Goal: Information Seeking & Learning: Find specific fact

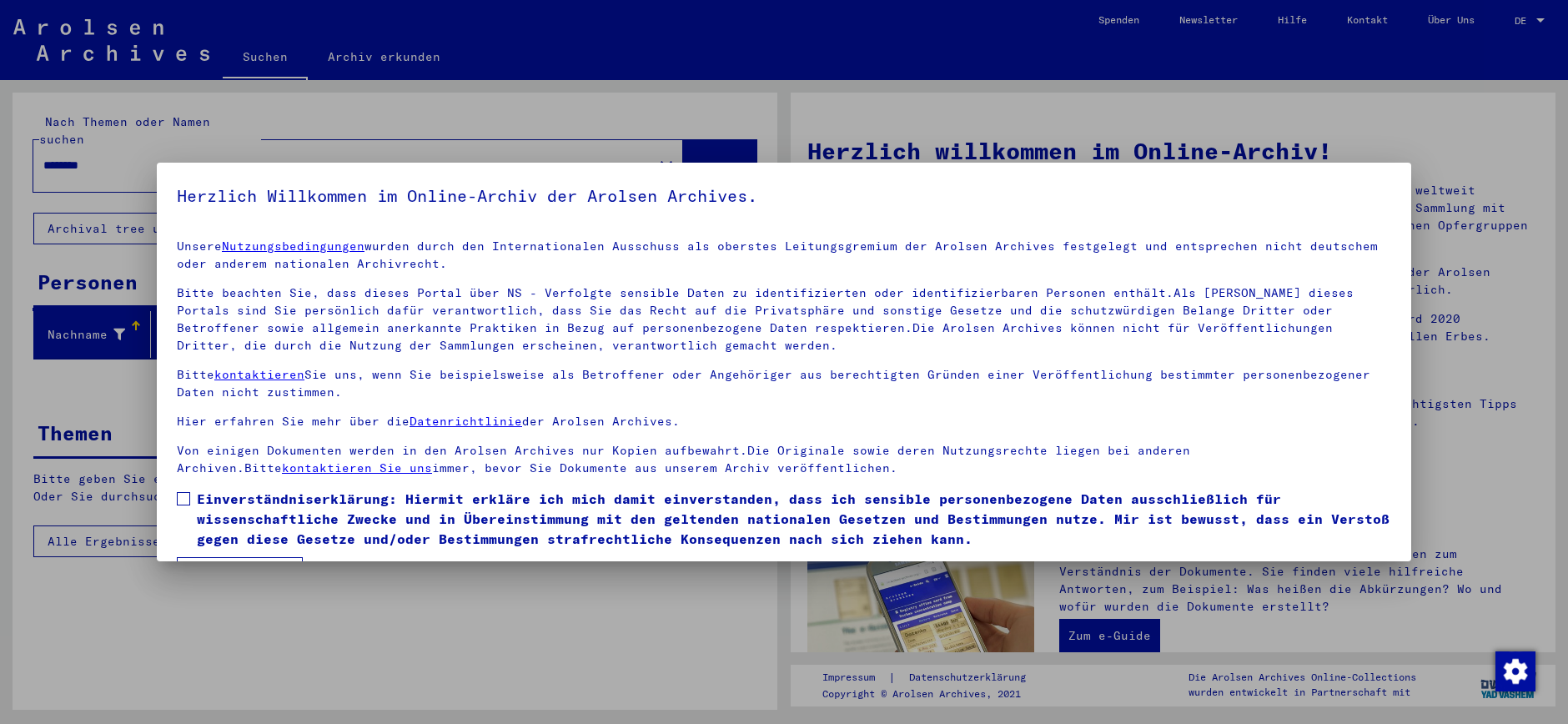
drag, startPoint x: 182, startPoint y: 497, endPoint x: 271, endPoint y: 492, distance: 89.1
click at [182, 497] on span at bounding box center [183, 498] width 13 height 13
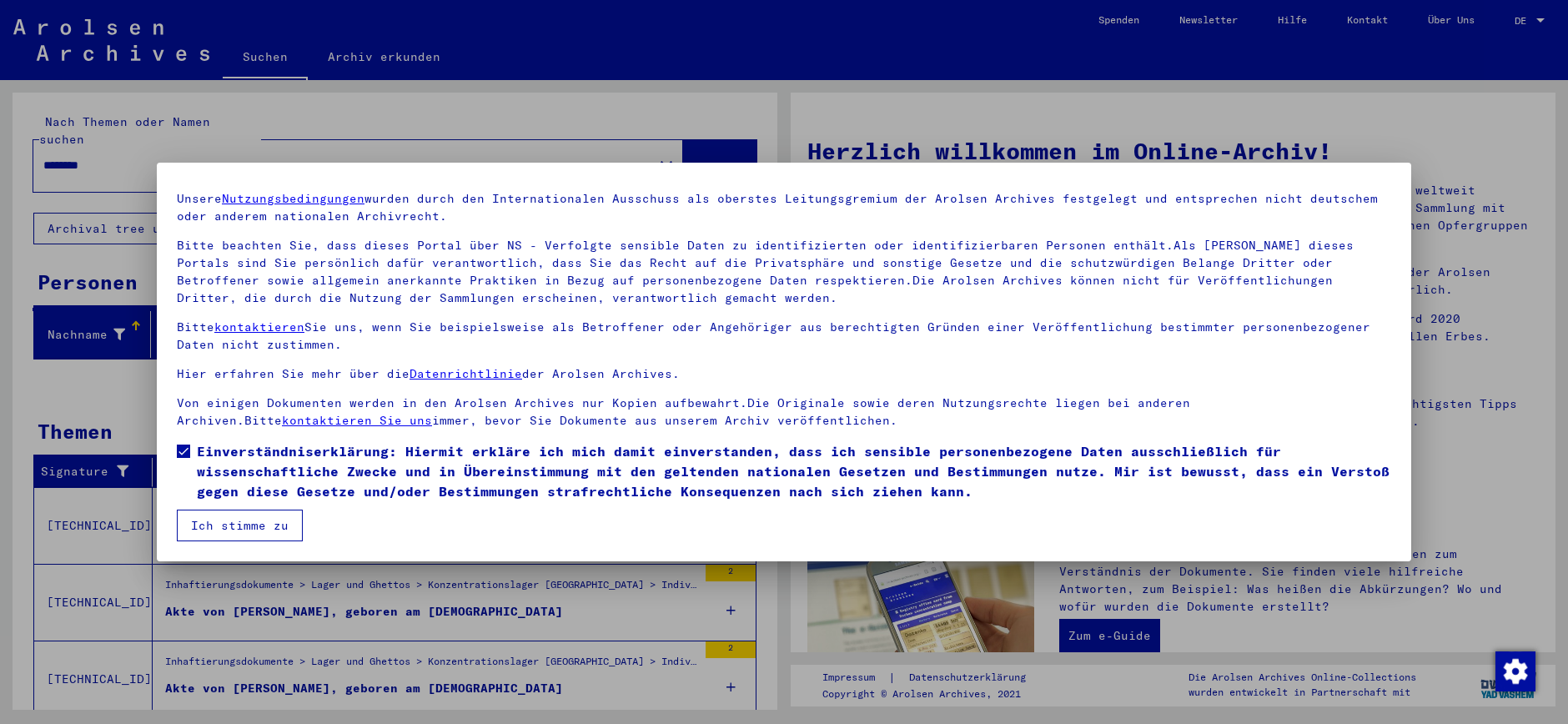
click at [246, 521] on button "Ich stimme zu" at bounding box center [240, 526] width 126 height 32
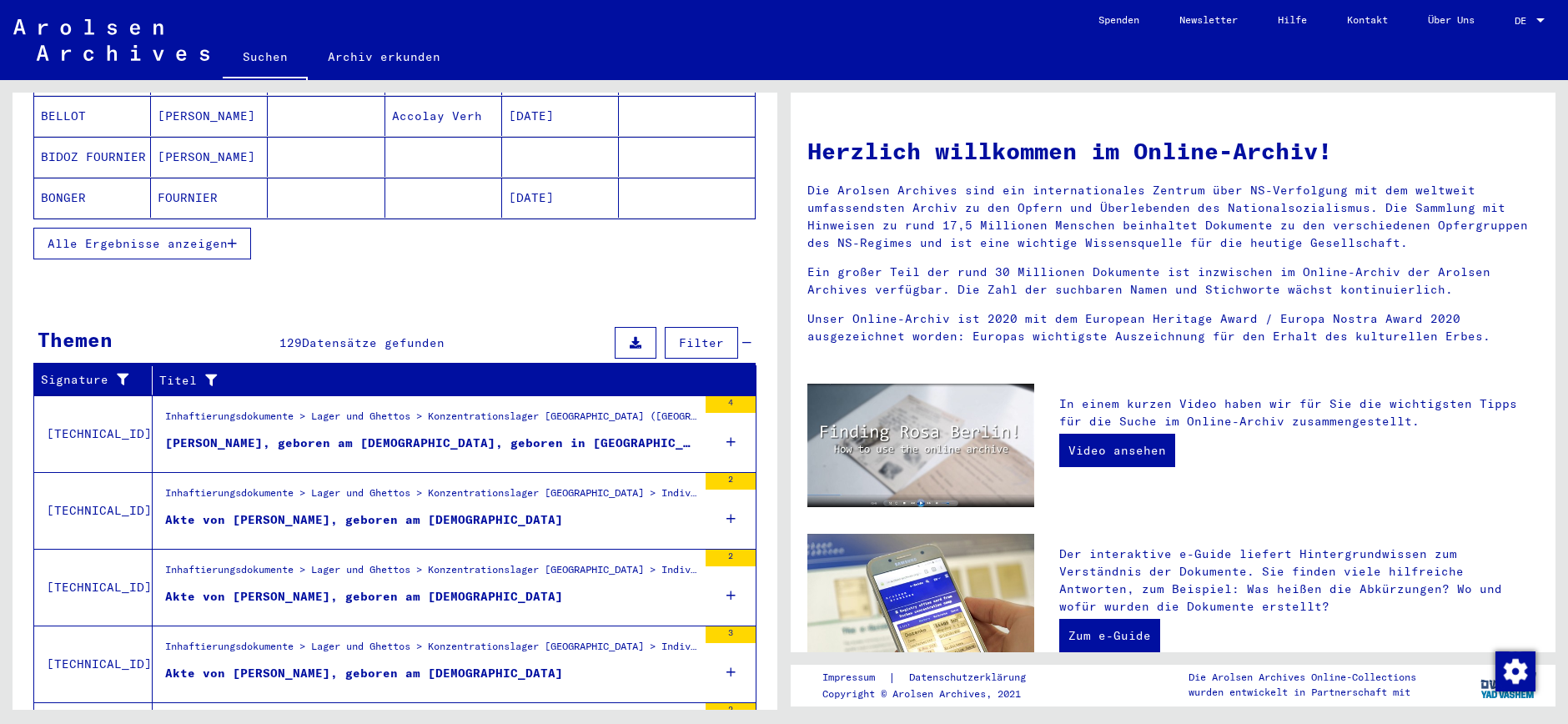
scroll to position [443, 0]
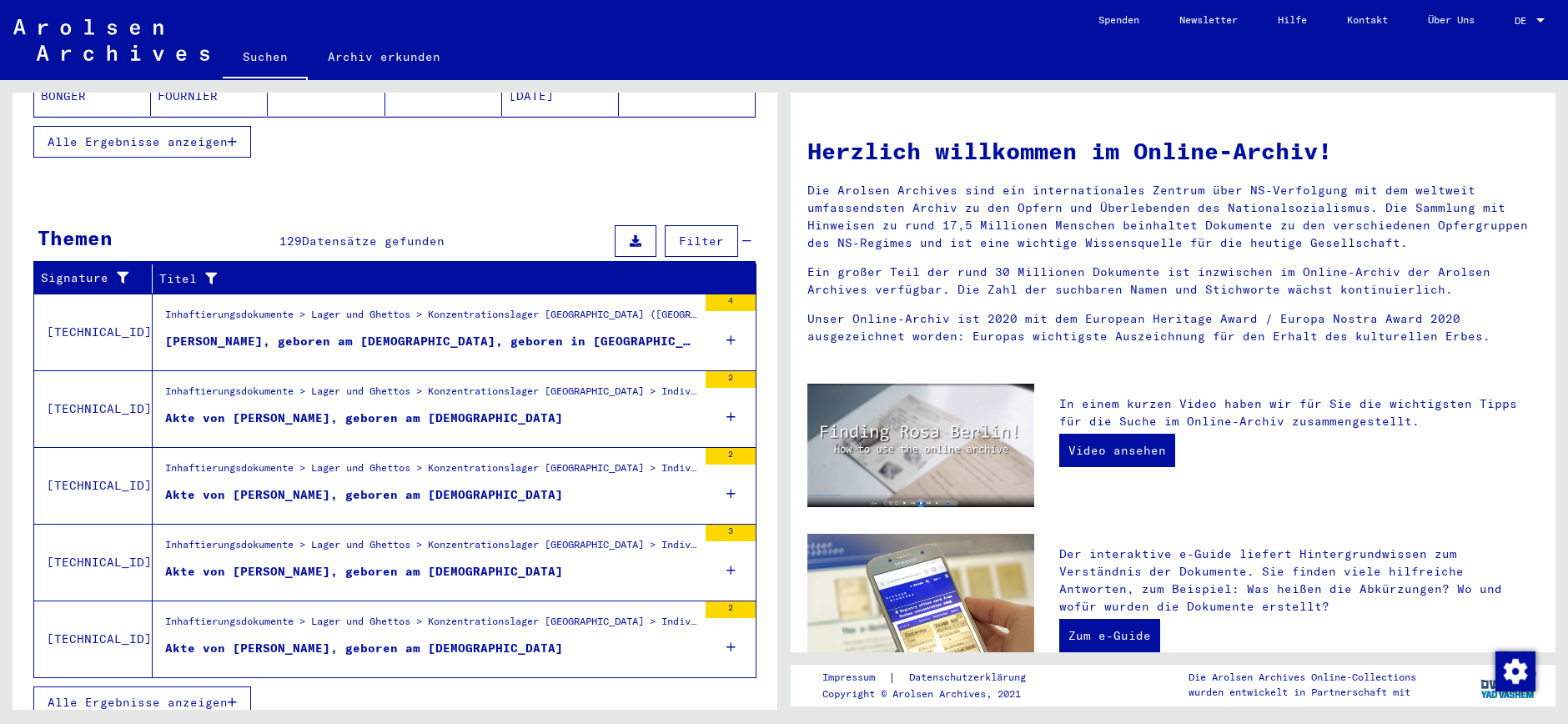
click at [227, 695] on span "Alle Ergebnisse anzeigen" at bounding box center [138, 702] width 180 height 15
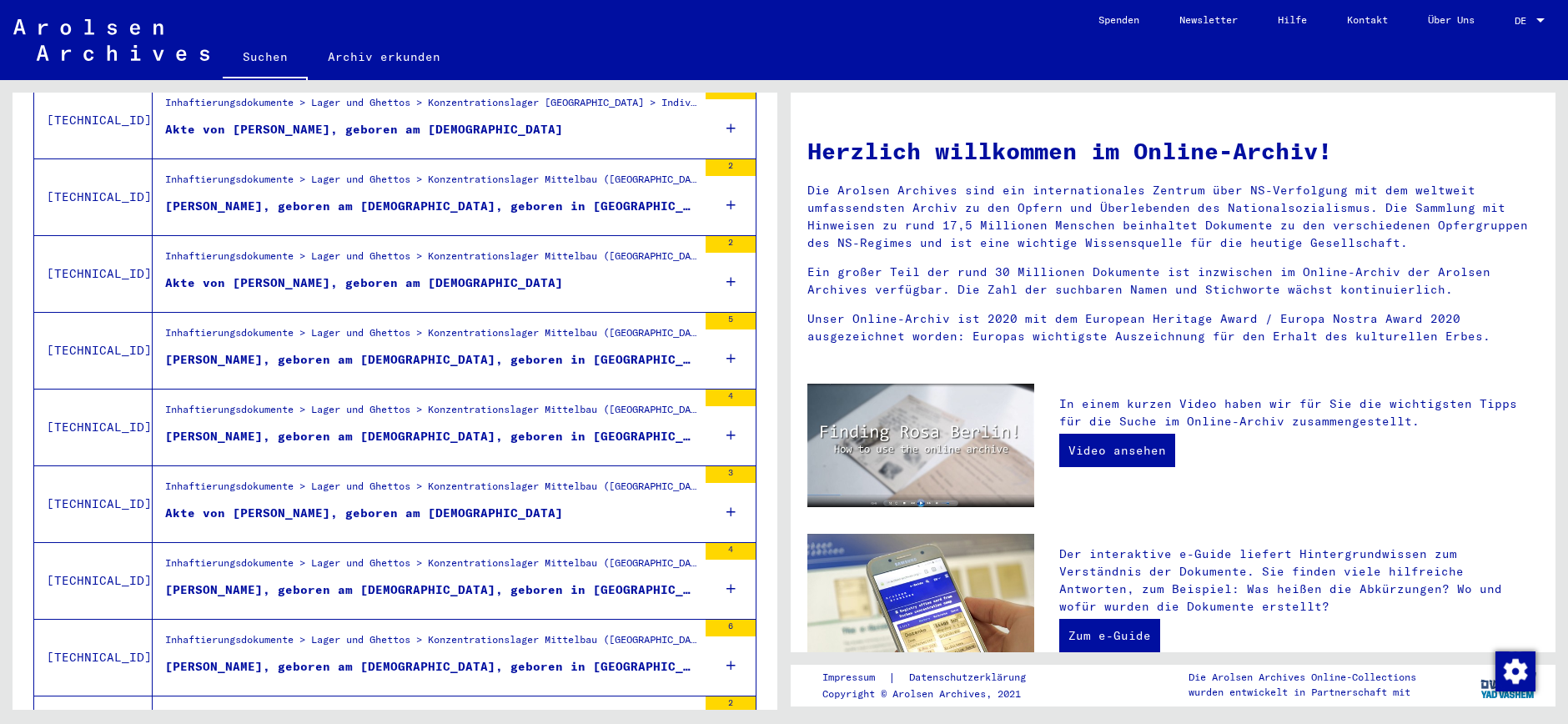
scroll to position [1723, 0]
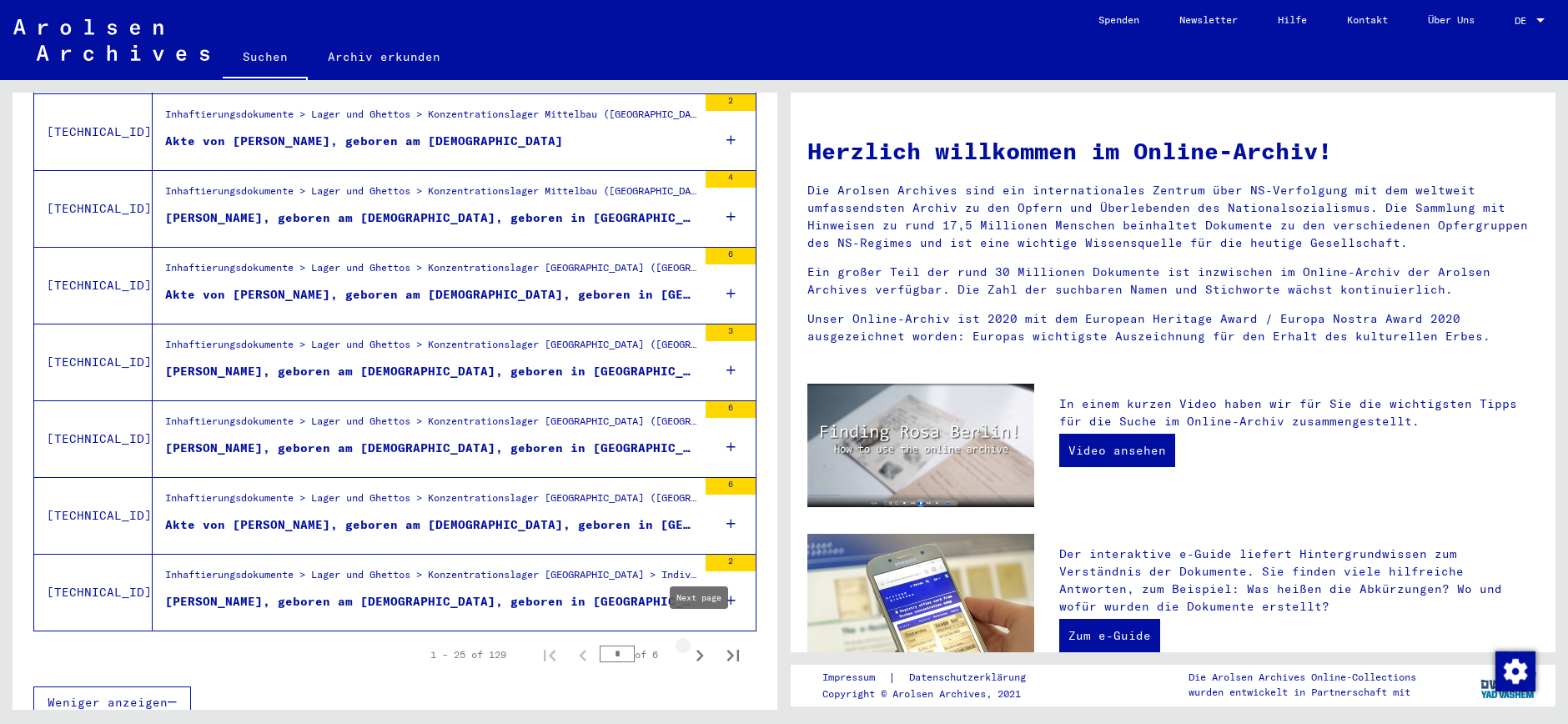
click at [701, 644] on icon "Next page" at bounding box center [699, 655] width 24 height 24
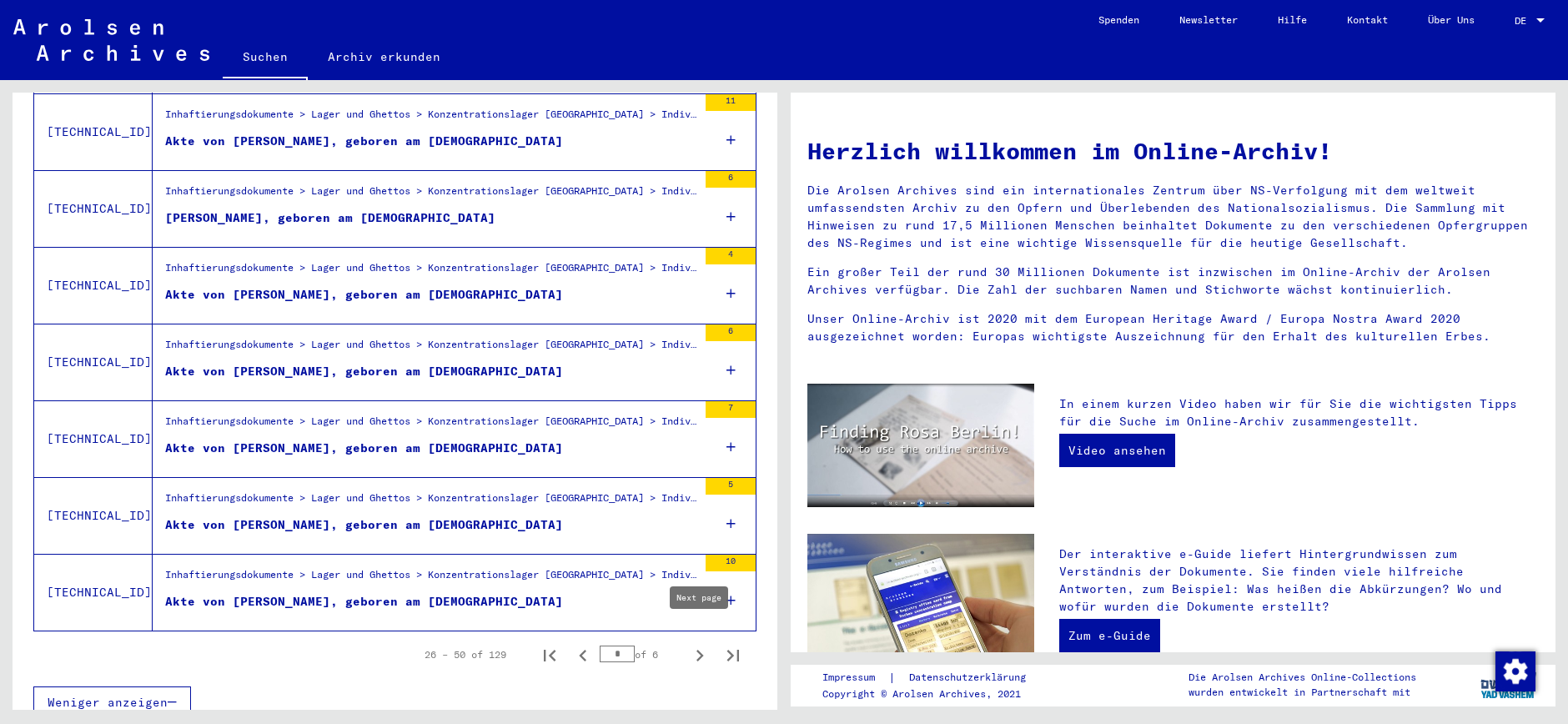
click at [698, 644] on icon "Next page" at bounding box center [699, 655] width 24 height 24
click at [699, 644] on icon "Next page" at bounding box center [699, 655] width 24 height 24
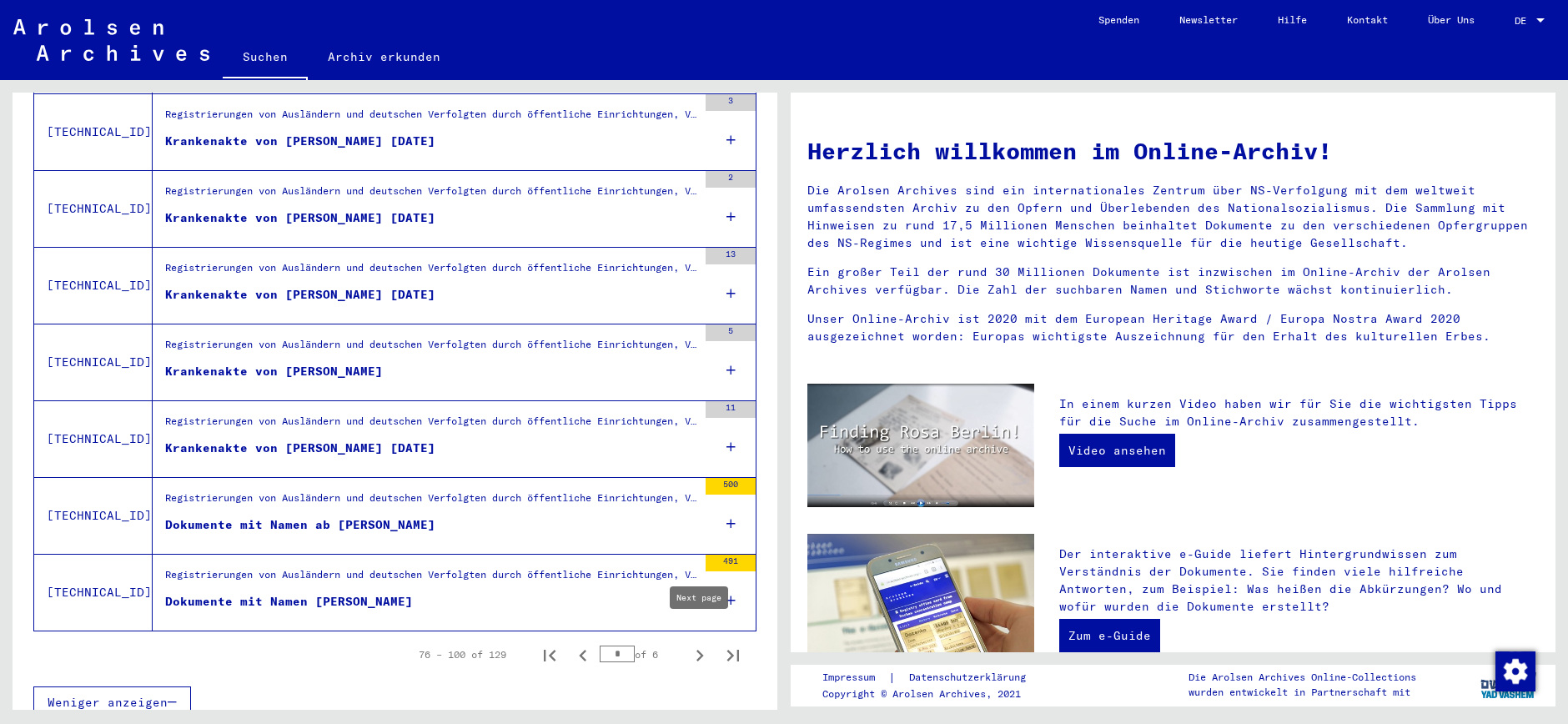
click at [701, 644] on icon "Next page" at bounding box center [699, 655] width 24 height 24
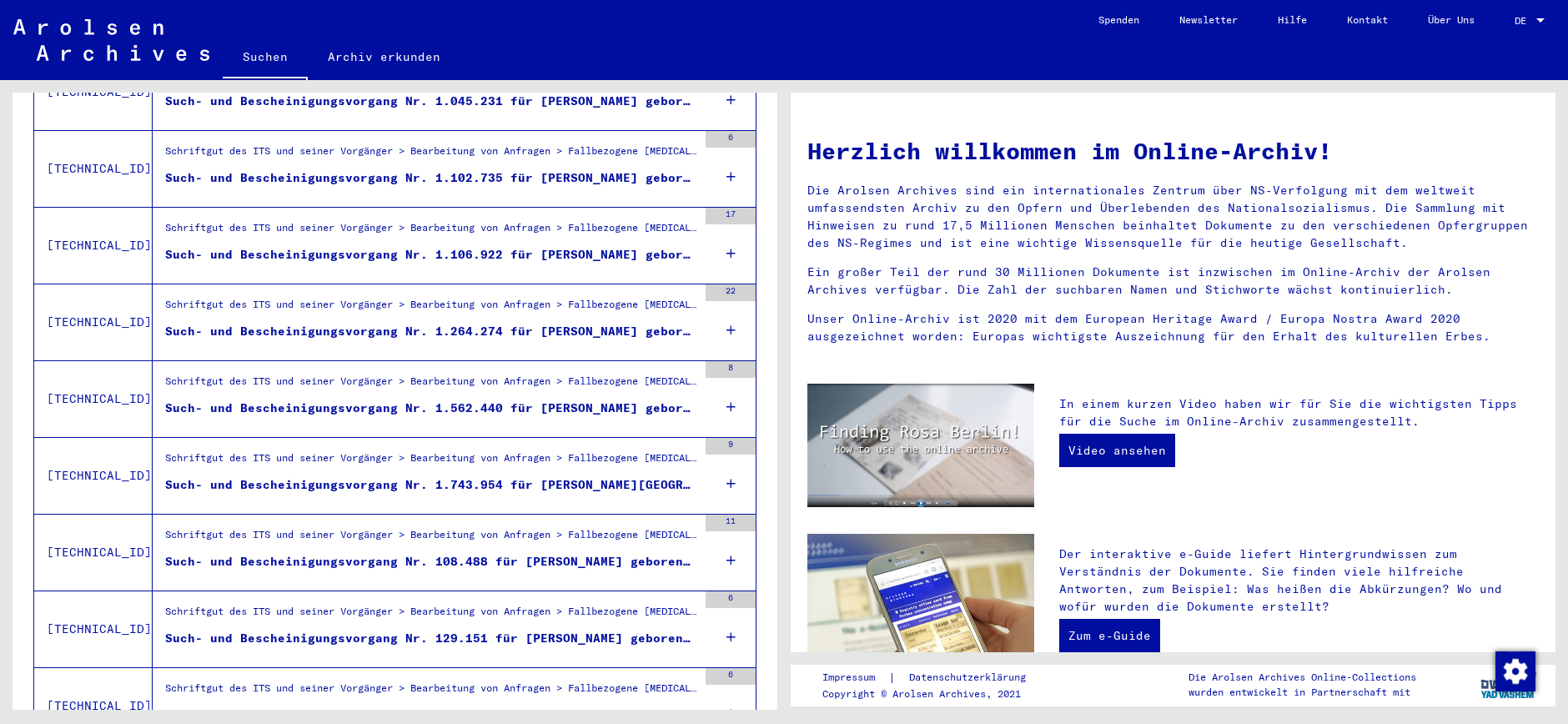
scroll to position [898, 0]
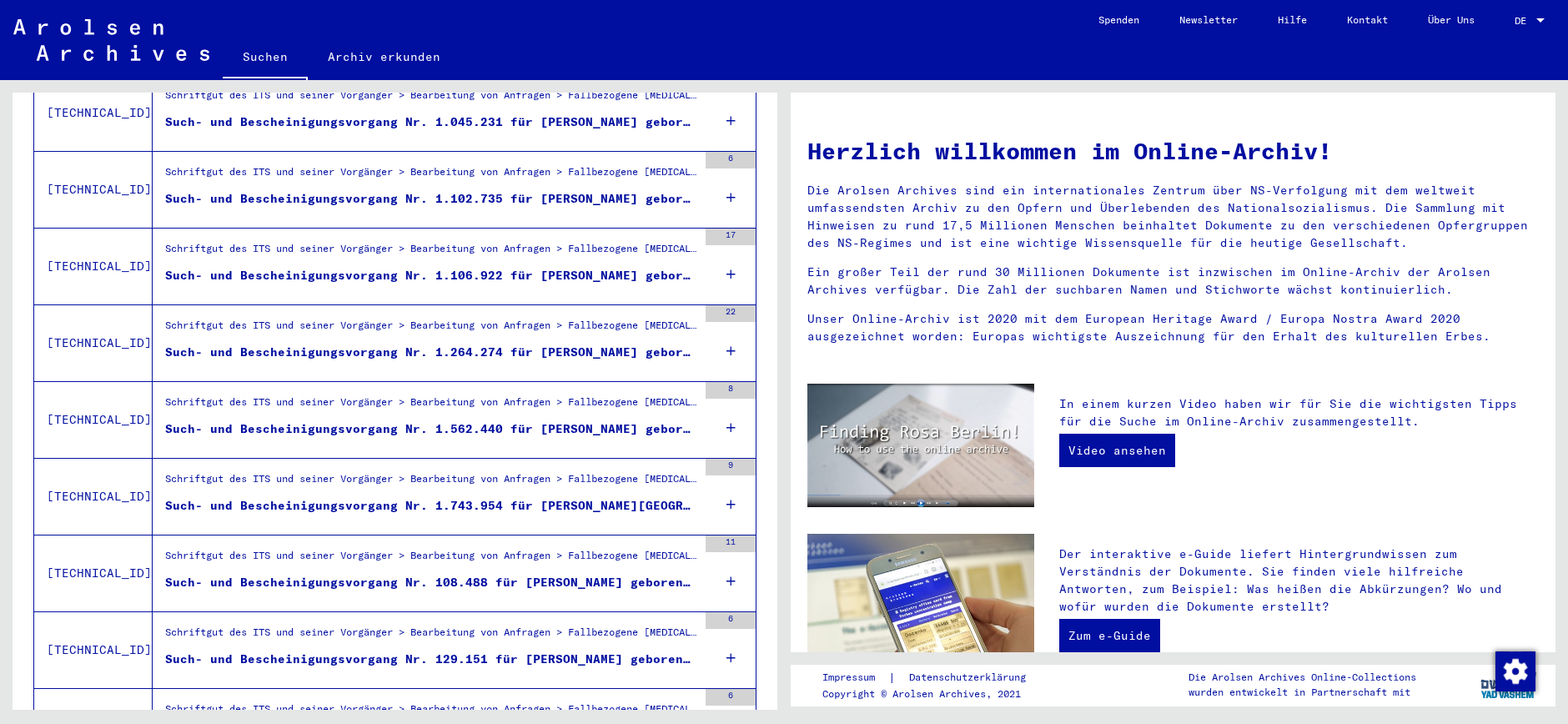
click at [448, 420] on div "Such- und Bescheinigungsvorgang Nr. 1.562.440 für [PERSON_NAME] geboren [DEMOGR…" at bounding box center [431, 429] width 532 height 18
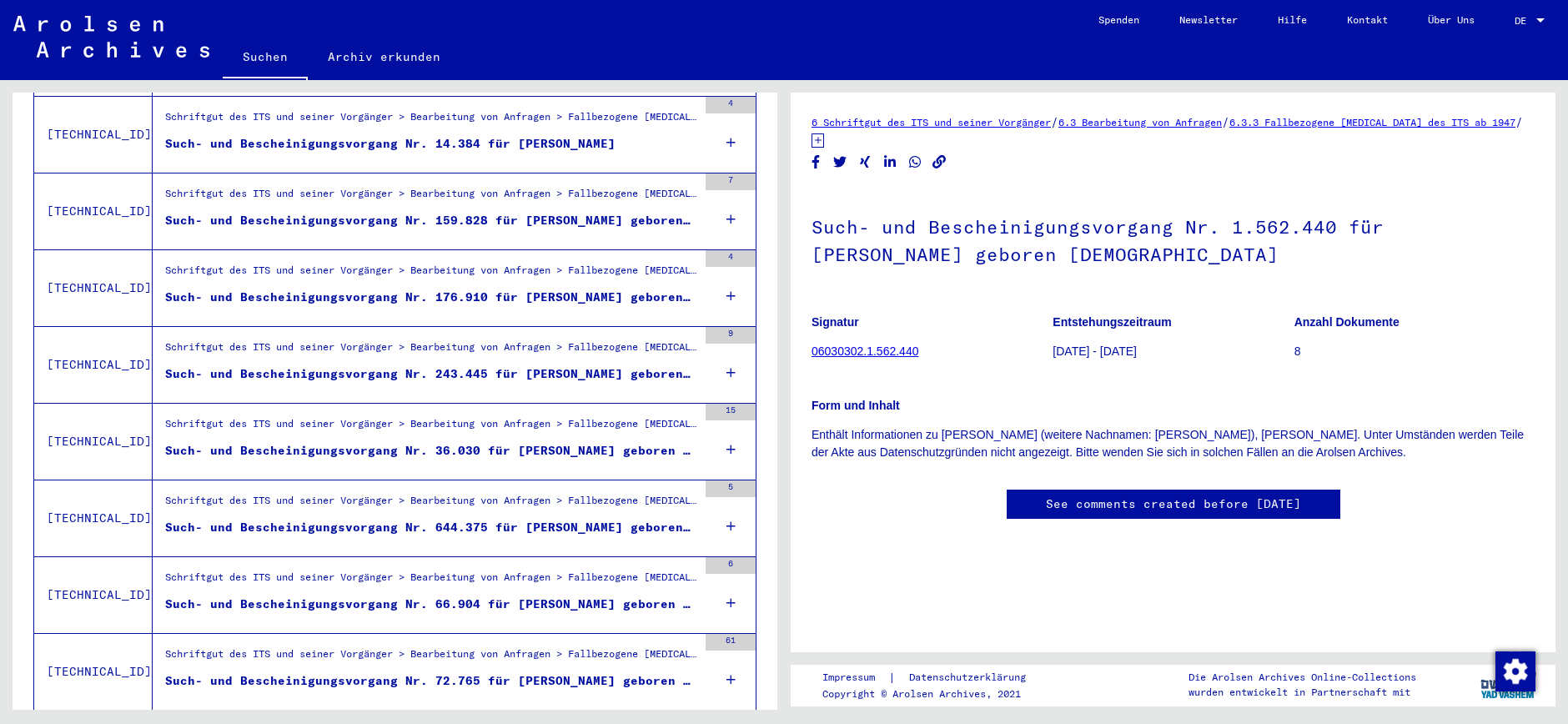
scroll to position [1723, 0]
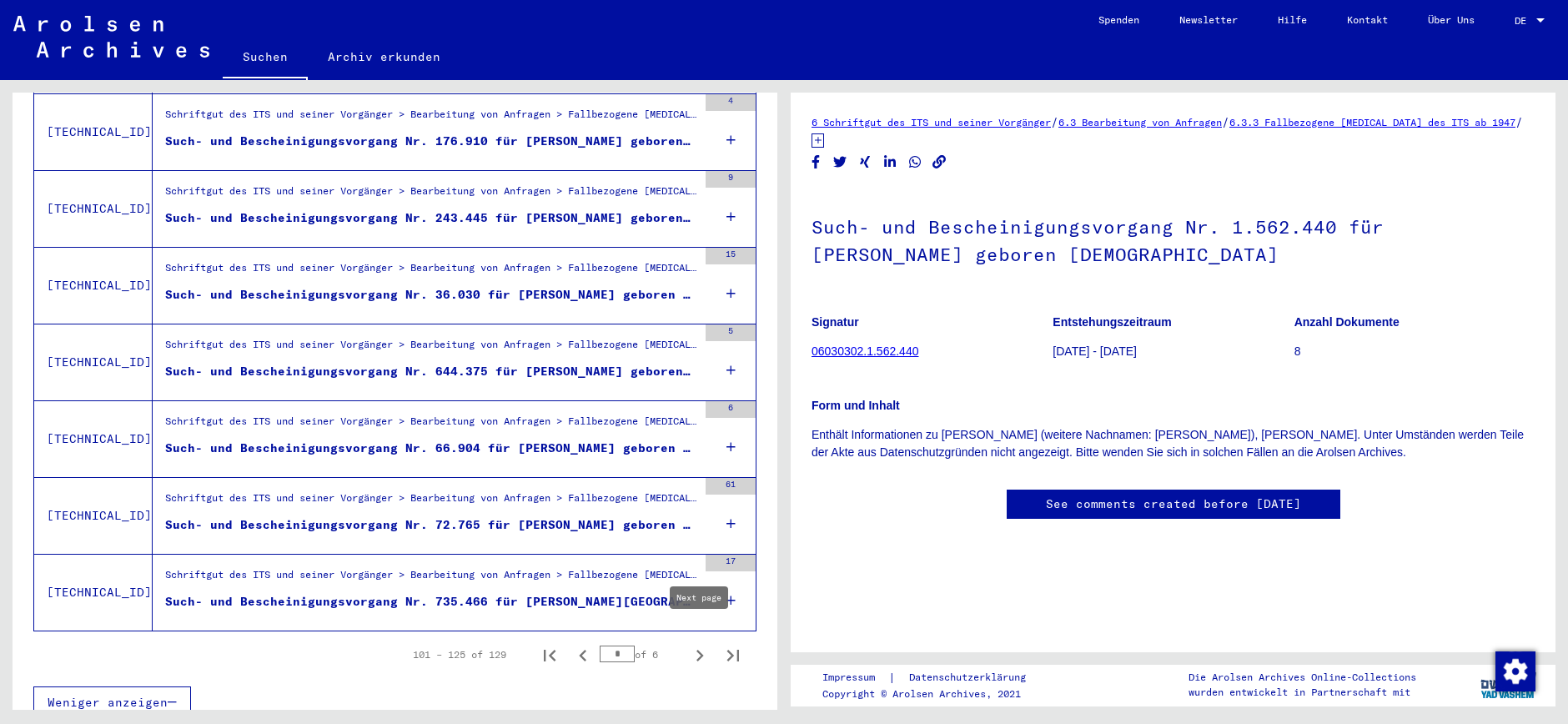
click at [702, 644] on icon "Next page" at bounding box center [699, 655] width 24 height 24
type input "*"
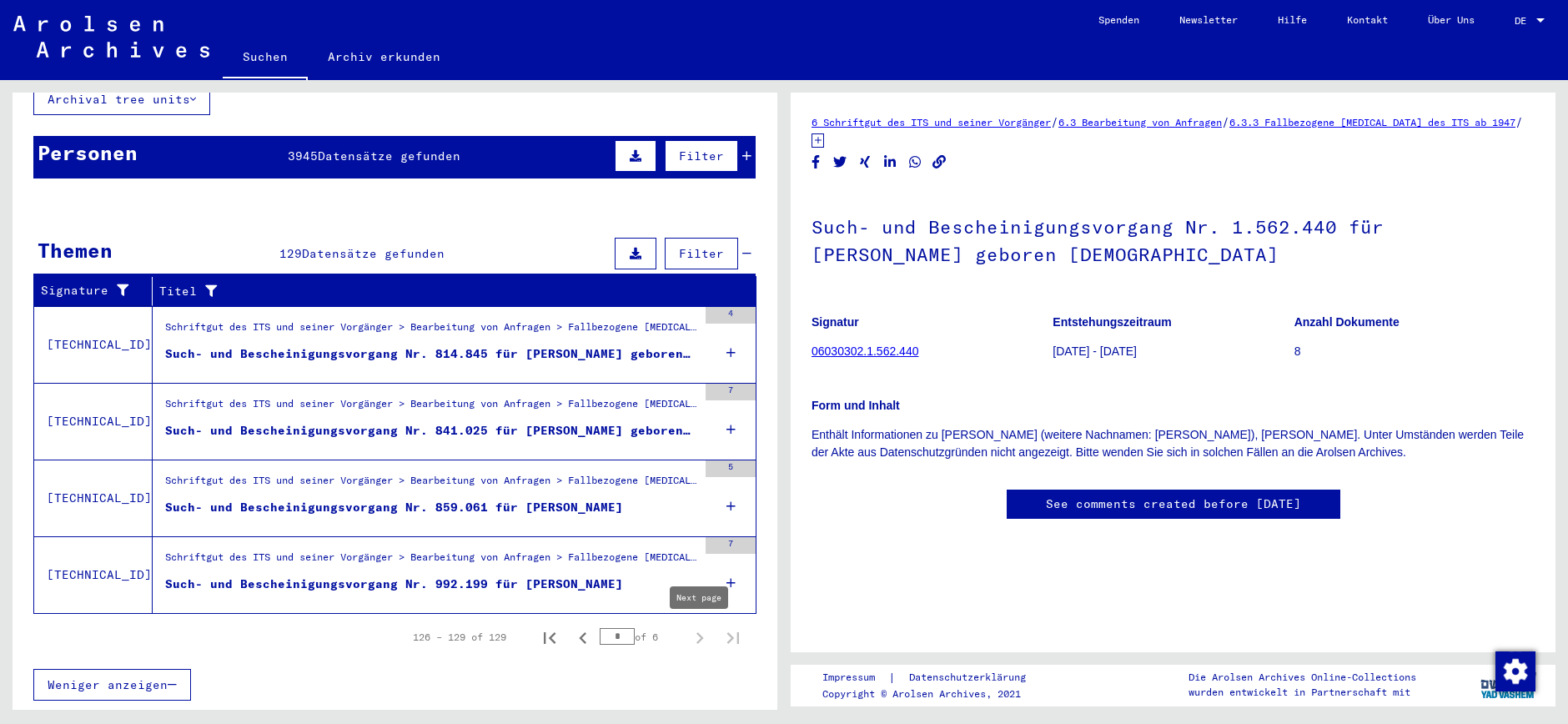
scroll to position [112, 0]
